Goal: Task Accomplishment & Management: Use online tool/utility

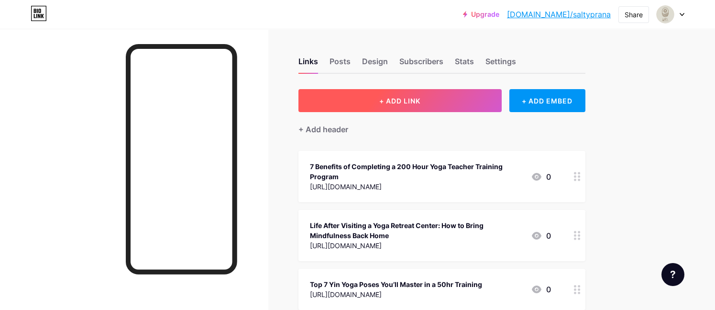
click at [423, 95] on button "+ ADD LINK" at bounding box center [400, 100] width 203 height 23
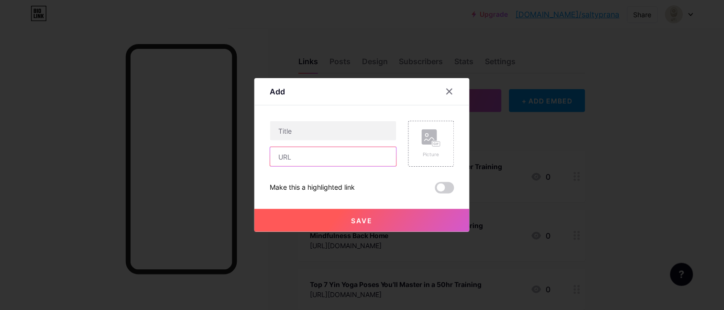
click at [322, 159] on input "text" at bounding box center [333, 156] width 126 height 19
paste input "[URL][DOMAIN_NAME]"
type input "[URL][DOMAIN_NAME]"
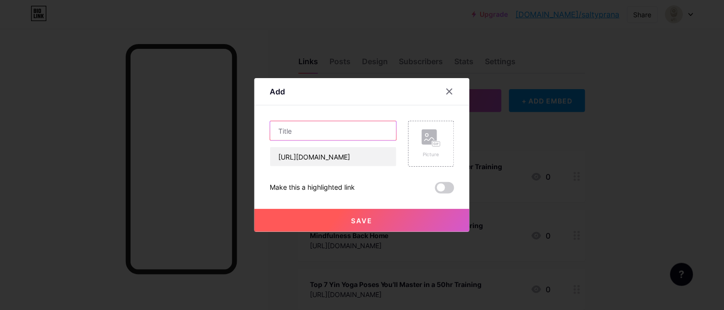
click at [329, 127] on input "text" at bounding box center [333, 130] width 126 height 19
paste input "The Role of Pranayama & Meditation in a Bali Yoga Teacher Training 200 Hour"
type input "The Role of Pranayama & Meditation in a Bali Yoga Teacher Training 200 Hour"
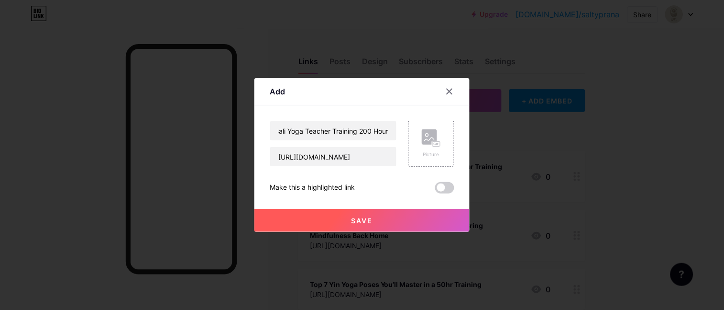
click at [354, 216] on span "Save" at bounding box center [363, 220] width 22 height 8
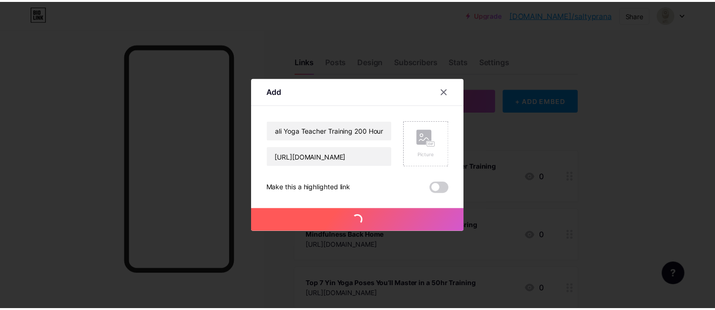
scroll to position [0, 0]
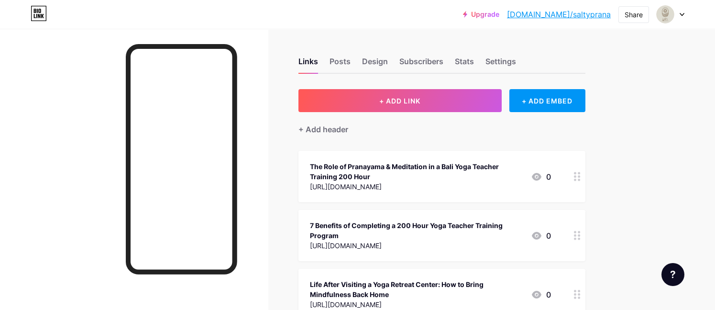
click at [559, 11] on link "[DOMAIN_NAME]/saltyprana" at bounding box center [559, 14] width 104 height 11
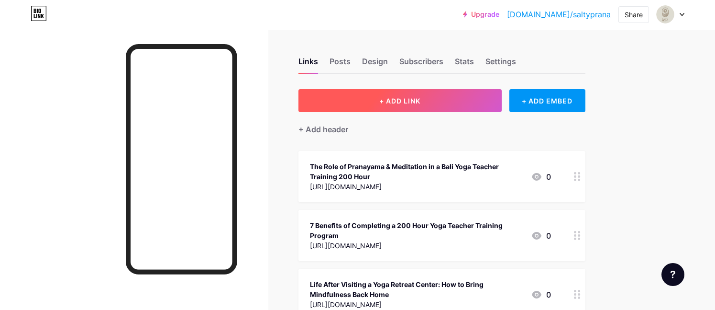
click at [386, 94] on button "+ ADD LINK" at bounding box center [400, 100] width 203 height 23
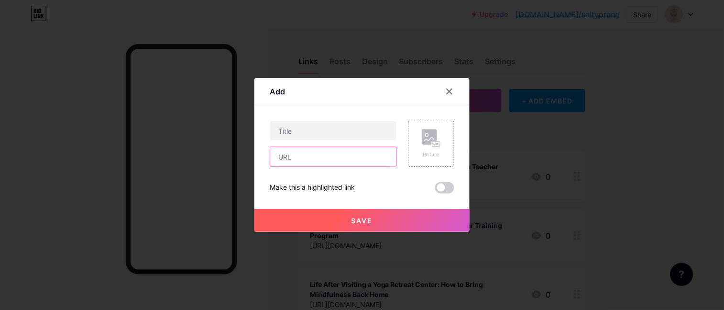
click at [301, 153] on input "text" at bounding box center [333, 156] width 126 height 19
paste input "[URL][DOMAIN_NAME]"
type input "[URL][DOMAIN_NAME]"
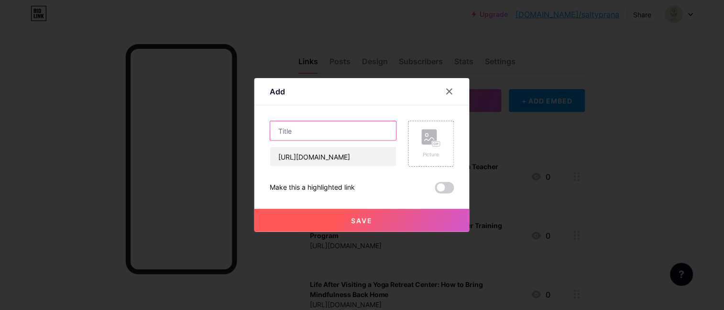
click at [308, 138] on input "text" at bounding box center [333, 130] width 126 height 19
paste input "What to Expect During a Bali Yoga Teacher Training 200 Hour Retreat"
type input "What to Expect During a Bali Yoga Teacher Training 200 Hour Retreat"
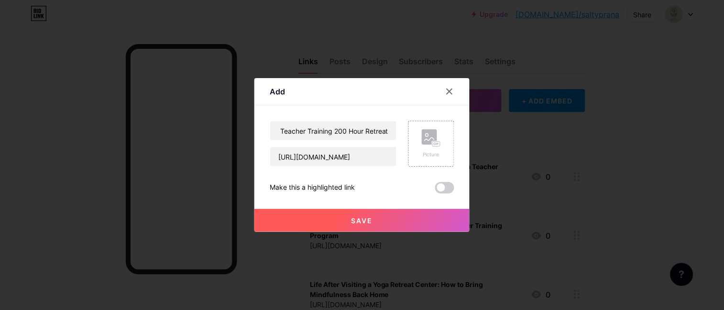
click at [335, 220] on button "Save" at bounding box center [362, 220] width 215 height 23
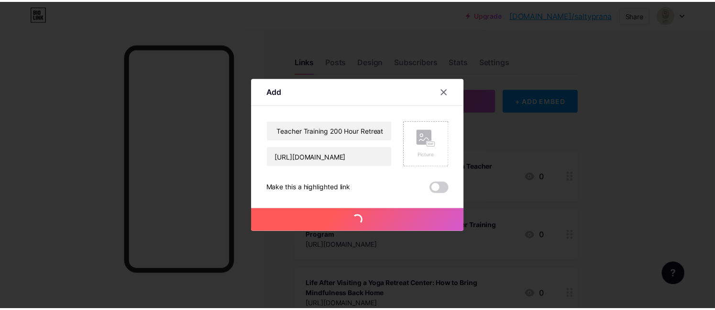
scroll to position [0, 0]
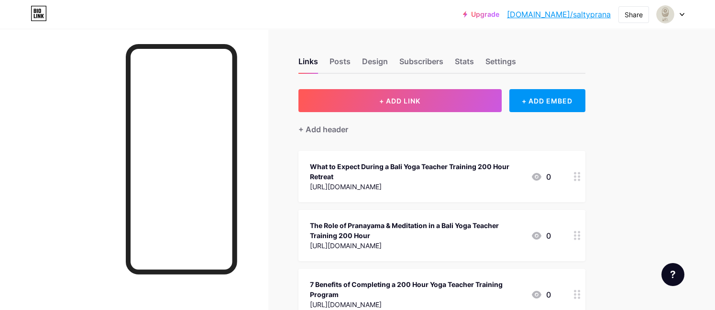
click at [585, 13] on link "[DOMAIN_NAME]/saltyprana" at bounding box center [559, 14] width 104 height 11
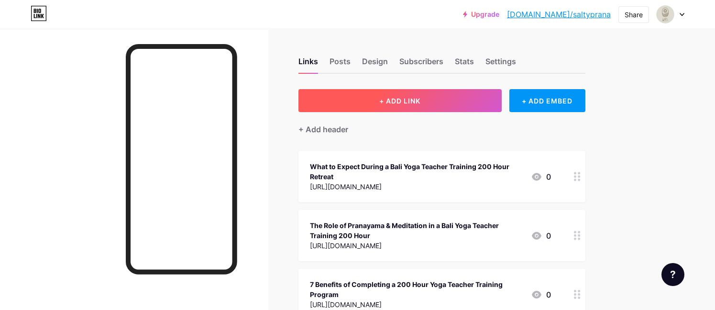
click at [441, 96] on button "+ ADD LINK" at bounding box center [400, 100] width 203 height 23
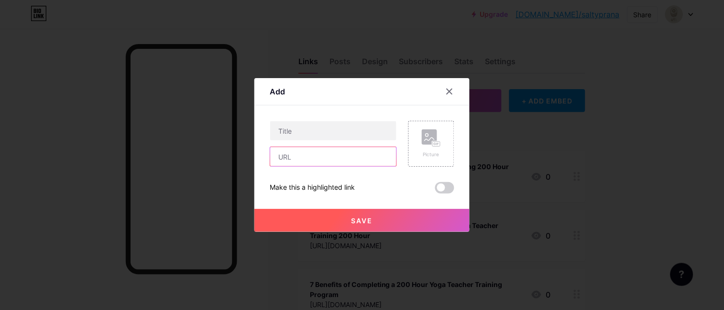
drag, startPoint x: 347, startPoint y: 155, endPoint x: 344, endPoint y: 142, distance: 14.1
click at [346, 156] on input "text" at bounding box center [333, 156] width 126 height 19
paste input "[URL][DOMAIN_NAME]"
type input "[URL][DOMAIN_NAME]"
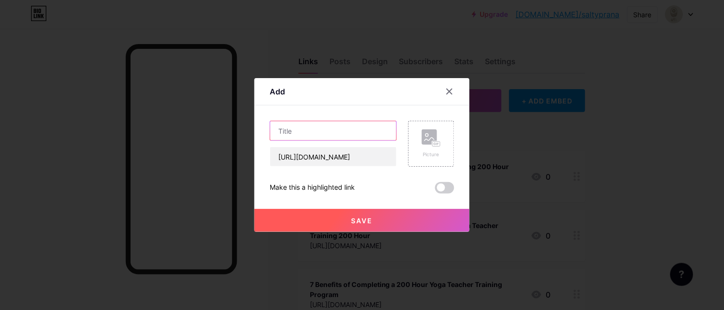
click at [344, 134] on input "text" at bounding box center [333, 130] width 126 height 19
paste input "Journey to Becoming a Yoga Teacher: 200 Hour Training Experiences"
type input "Journey to Becoming a Yoga Teacher: 200 Hour Training Experiences"
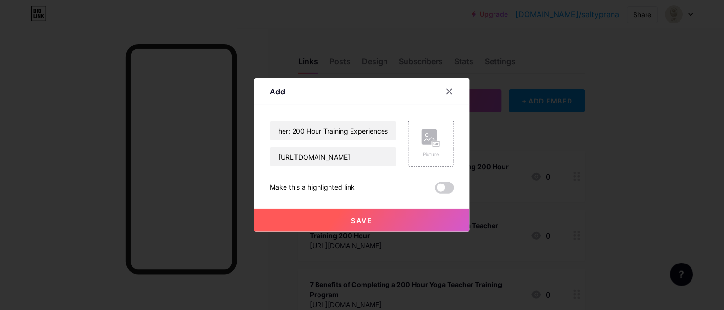
click at [360, 227] on button "Save" at bounding box center [362, 220] width 215 height 23
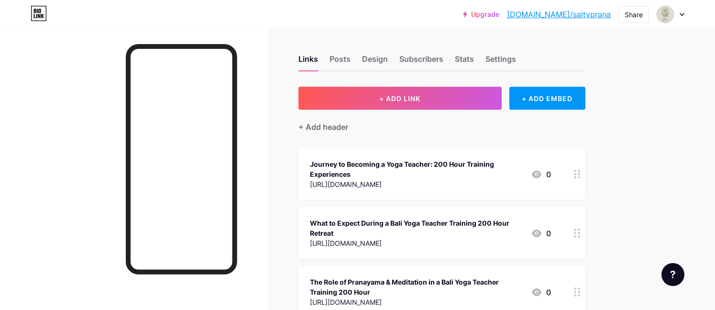
scroll to position [0, 0]
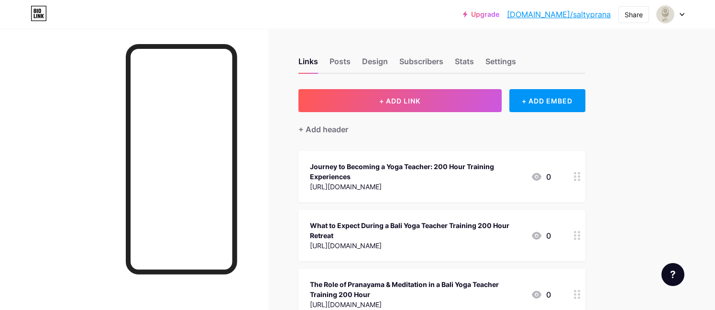
click at [594, 14] on link "[DOMAIN_NAME]/saltyprana" at bounding box center [559, 14] width 104 height 11
